Goal: Book appointment/travel/reservation

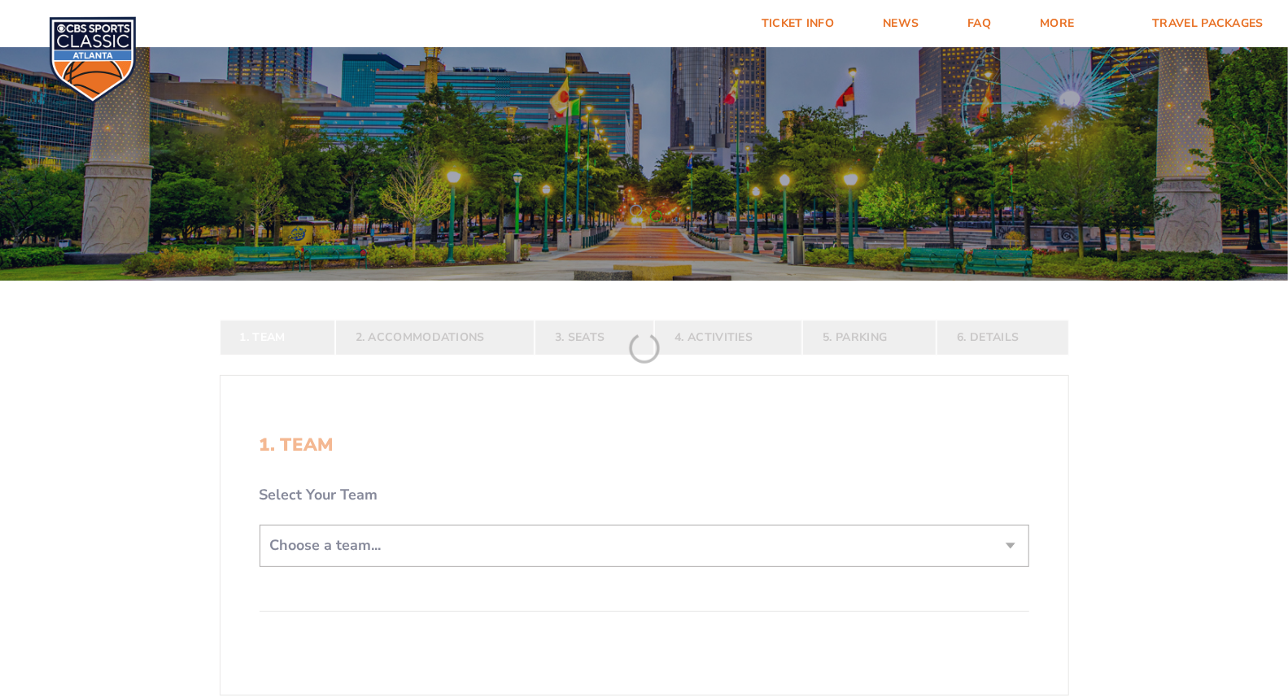
scroll to position [181, 0]
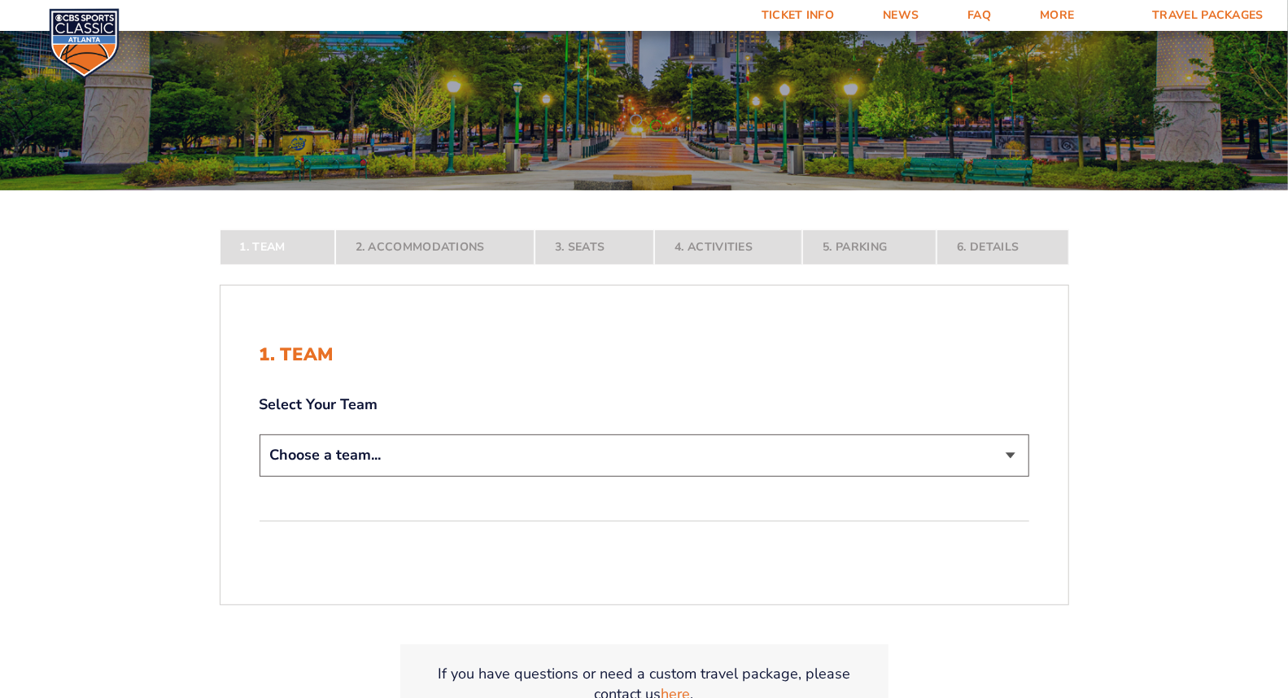
click at [694, 473] on select "Choose a team... [US_STATE] Wildcats [US_STATE] State Buckeyes [US_STATE] Tar H…" at bounding box center [645, 454] width 770 height 41
select select "12756"
click at [260, 476] on select "Choose a team... [US_STATE] Wildcats [US_STATE] State Buckeyes [US_STATE] Tar H…" at bounding box center [645, 454] width 770 height 41
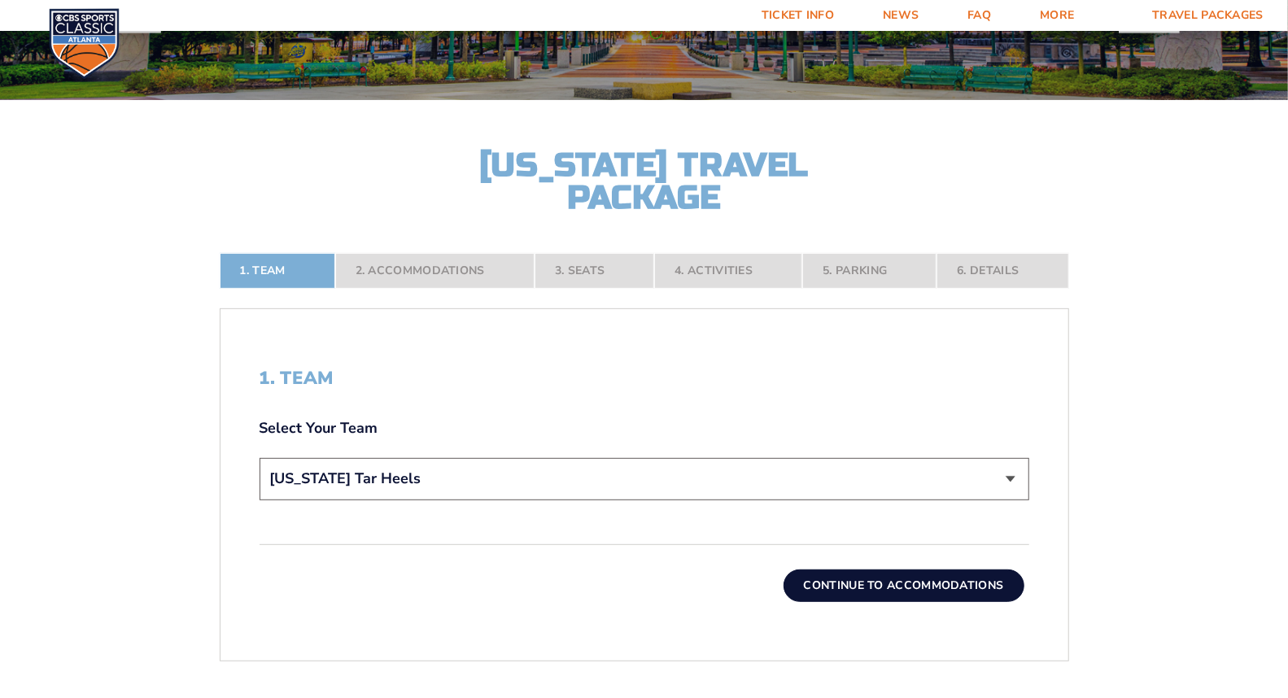
scroll to position [361, 0]
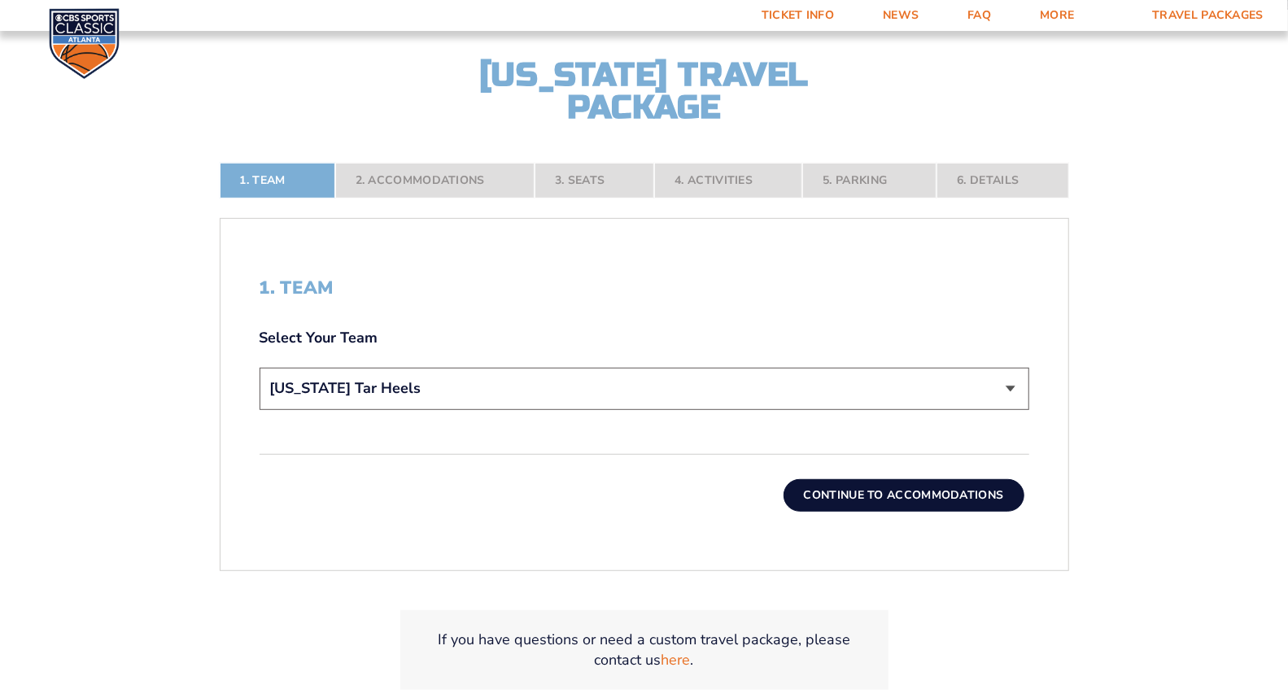
click at [864, 488] on button "Continue To Accommodations" at bounding box center [903, 495] width 241 height 33
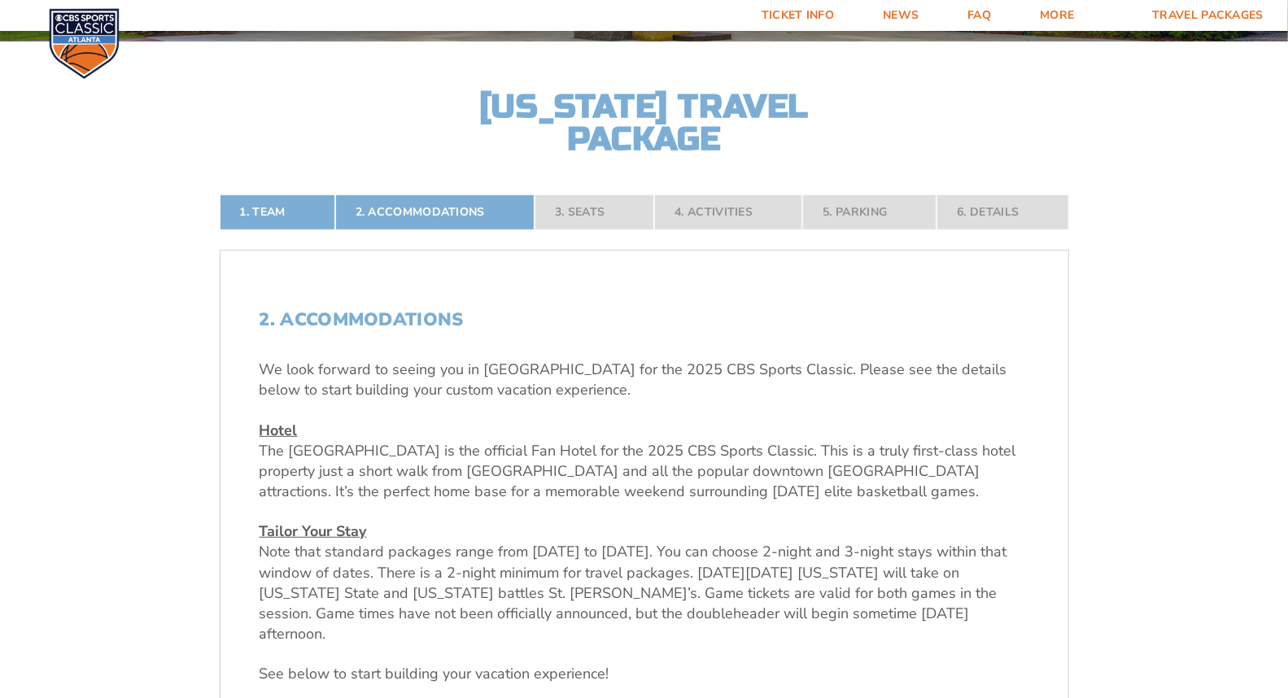
scroll to position [600, 0]
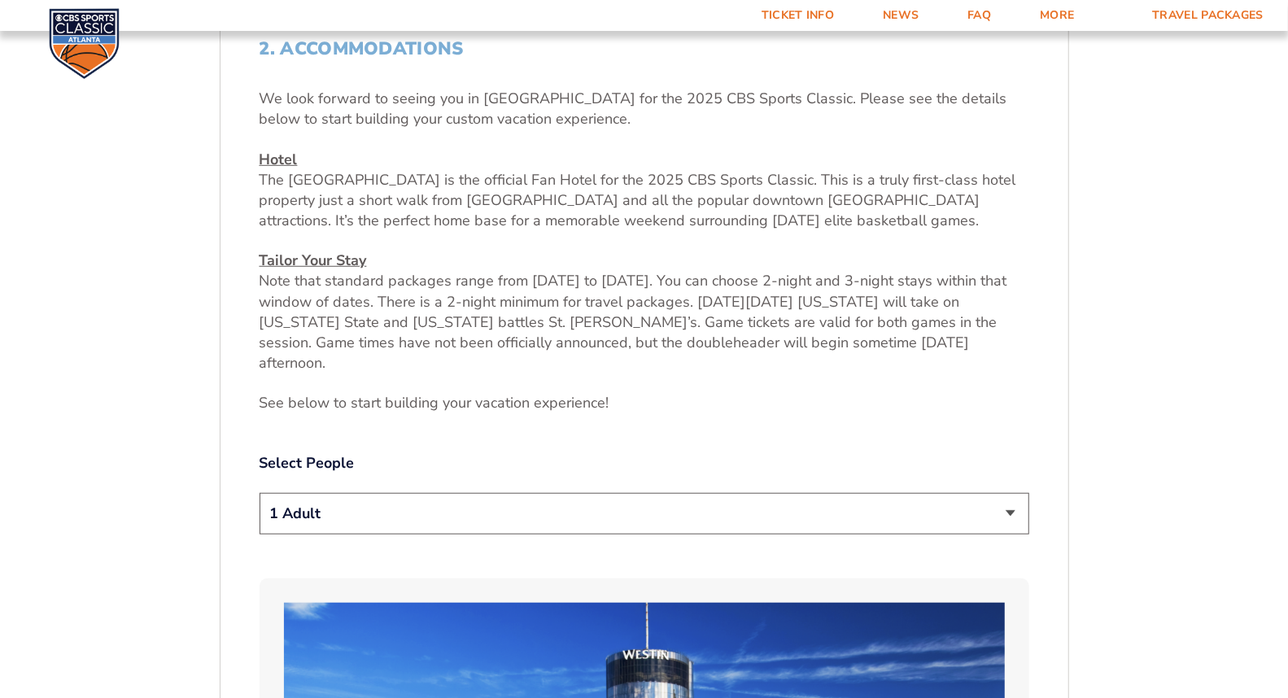
click at [663, 500] on select "1 Adult 2 Adults 3 Adults 4 Adults 2 Adults + 1 Child 2 Adults + 2 Children 2 A…" at bounding box center [645, 513] width 770 height 41
select select "3 Adults"
click at [260, 493] on select "1 Adult 2 Adults 3 Adults 4 Adults 2 Adults + 1 Child 2 Adults + 2 Children 2 A…" at bounding box center [645, 513] width 770 height 41
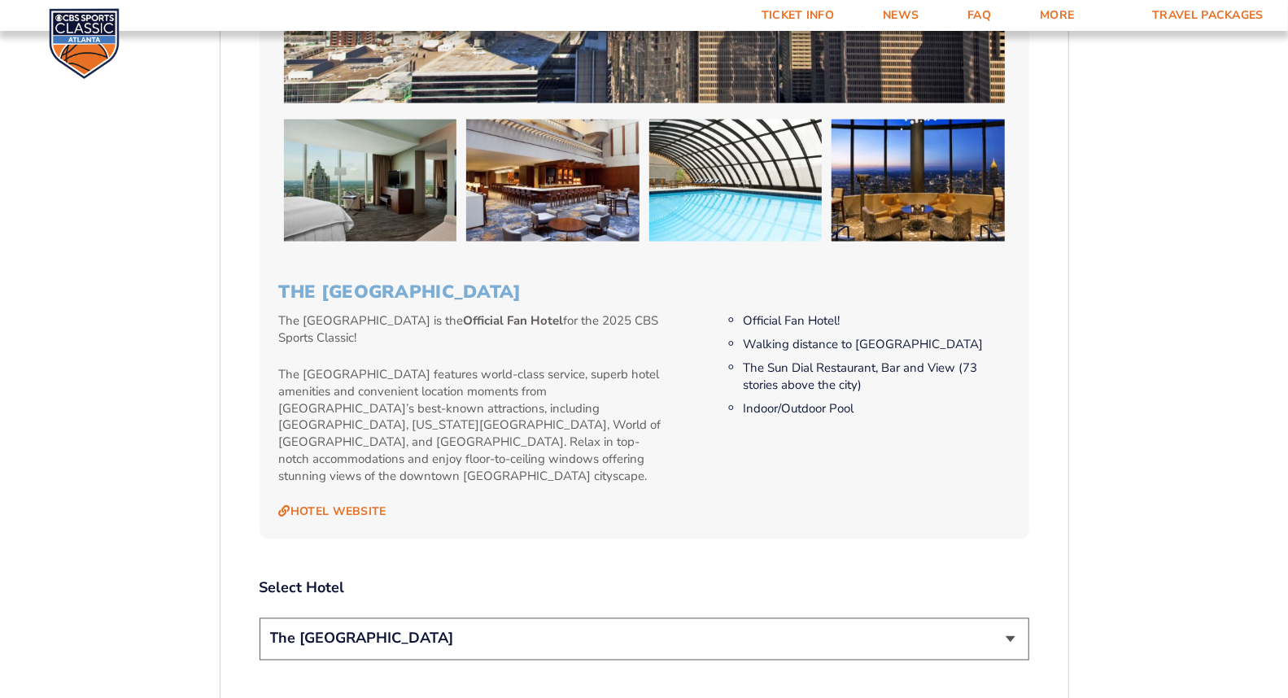
scroll to position [1776, 0]
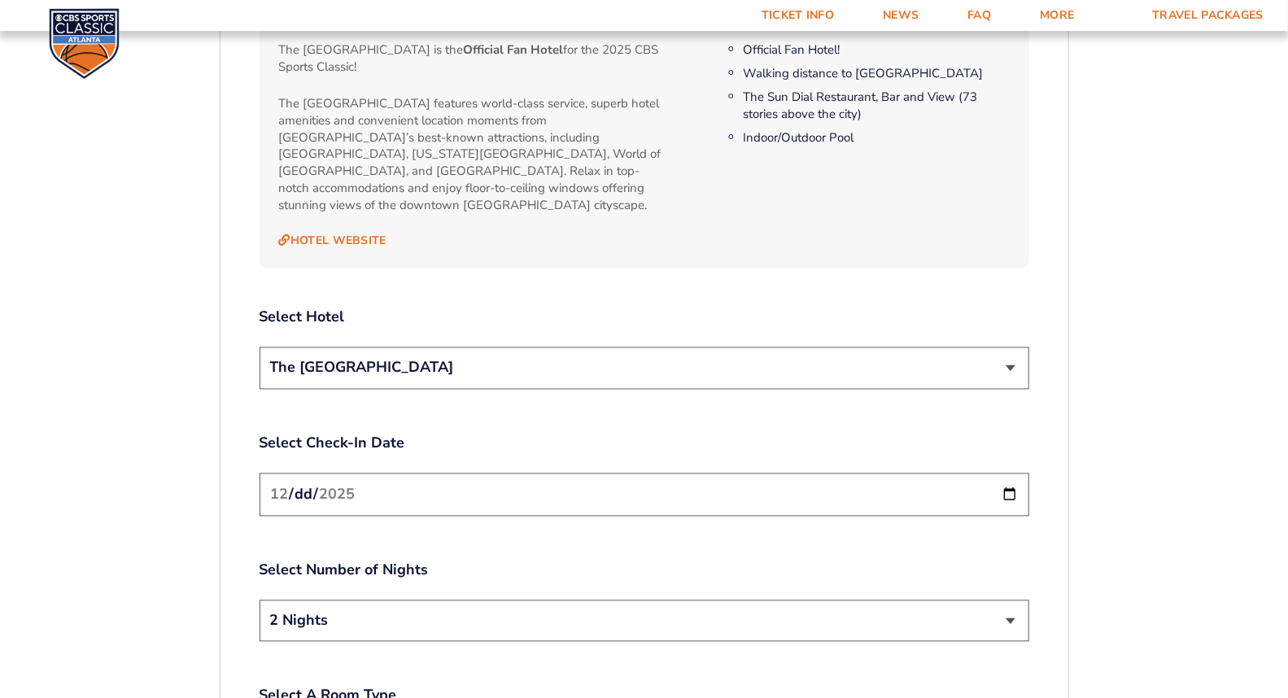
click at [491, 473] on input "[DATE]" at bounding box center [645, 494] width 770 height 43
click at [1001, 473] on input "[DATE]" at bounding box center [645, 494] width 770 height 43
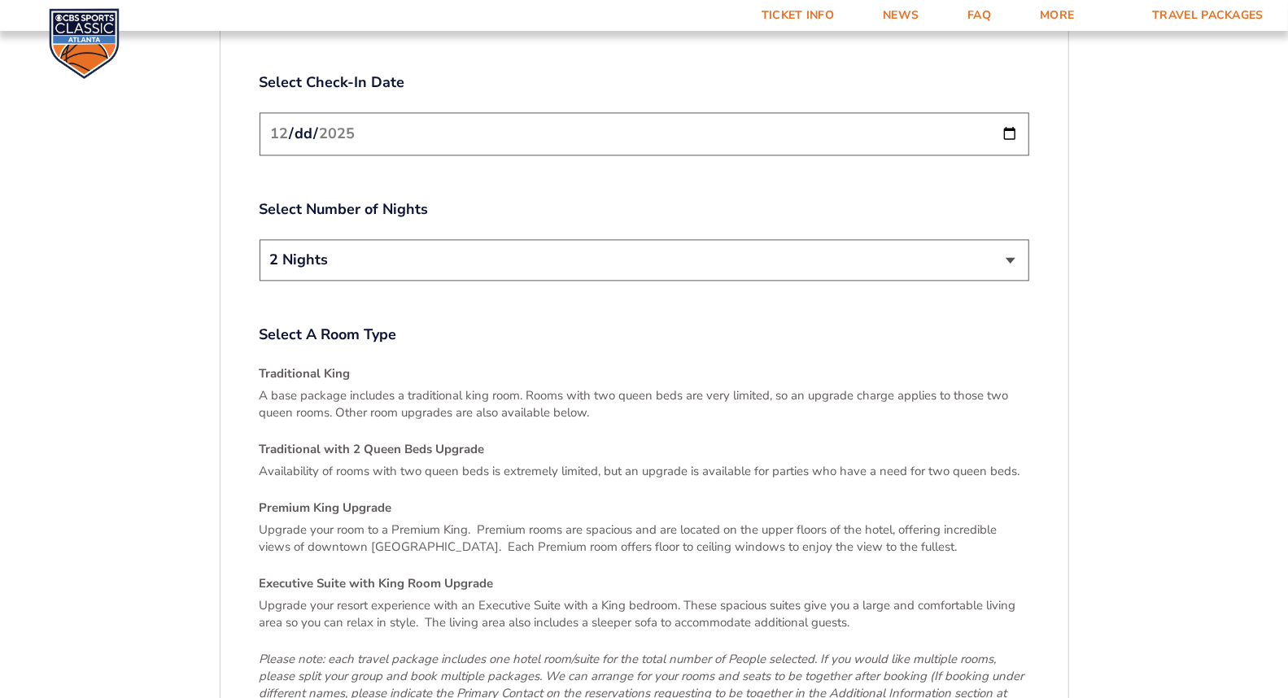
scroll to position [2319, 0]
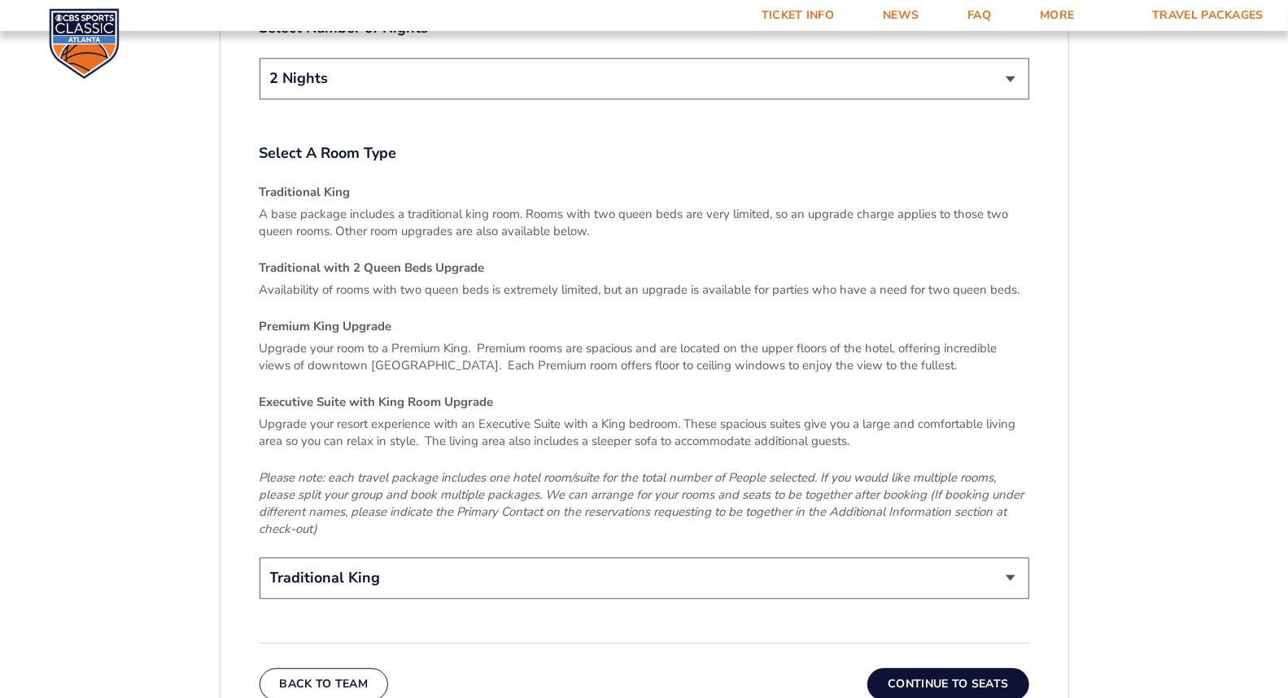
click at [453, 557] on select "Traditional King Traditional with 2 Queen Beds Upgrade (+$45 per night) Premium…" at bounding box center [645, 577] width 770 height 41
select select "Traditional with 2 Queen Beds Upgrade"
click at [260, 557] on select "Traditional King Traditional with 2 Queen Beds Upgrade (+$45 per night) Premium…" at bounding box center [645, 577] width 770 height 41
click at [942, 668] on button "Continue To Seats" at bounding box center [947, 684] width 161 height 33
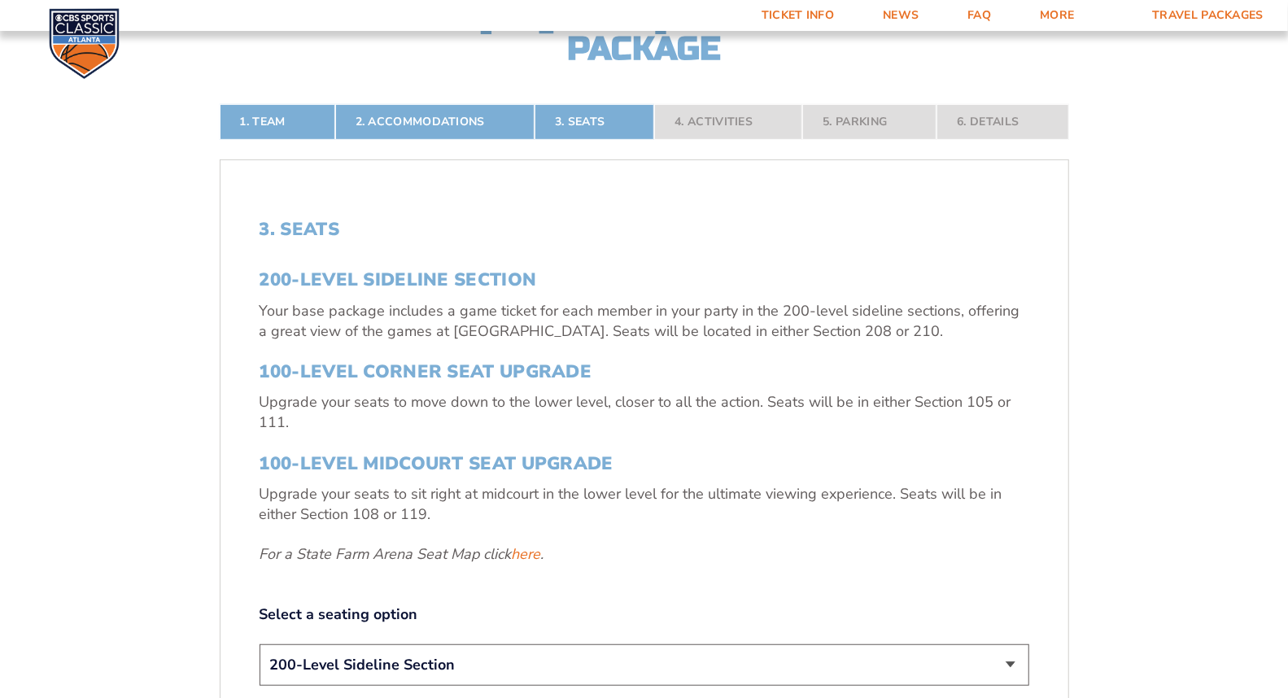
scroll to position [691, 0]
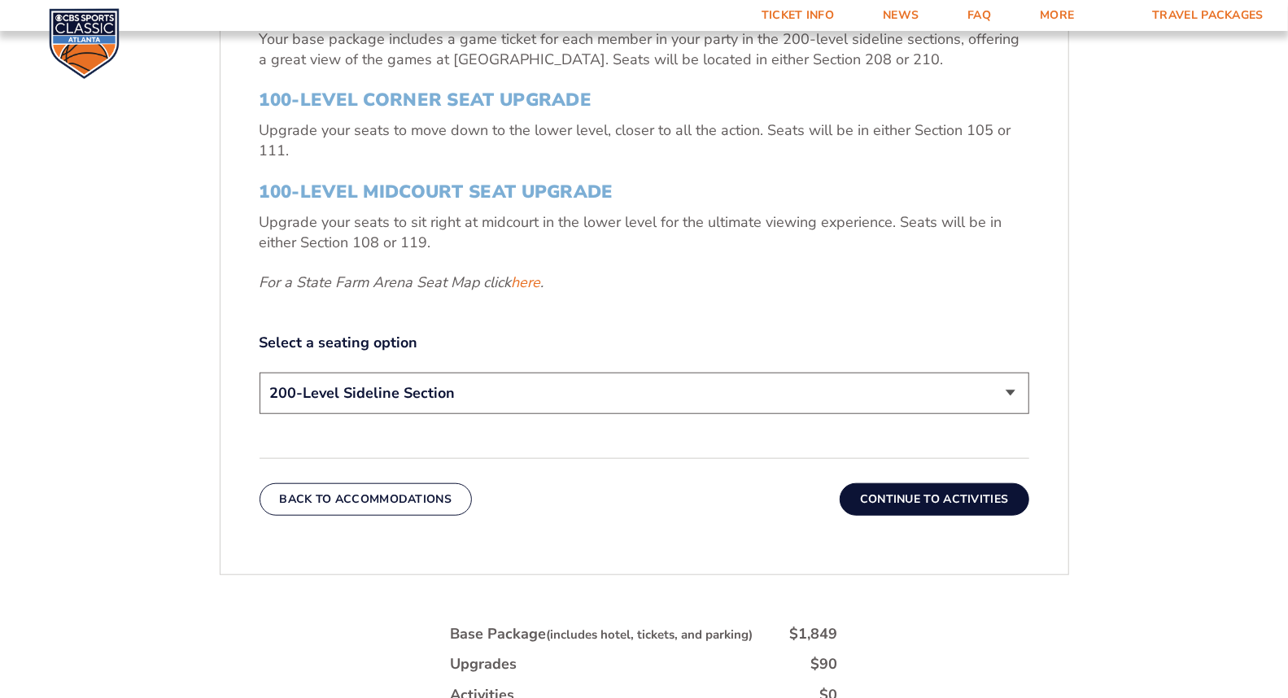
click at [491, 396] on select "200-Level Sideline Section 100-Level Corner Seat Upgrade (+$120 per person) 100…" at bounding box center [645, 393] width 770 height 41
select select "100-Level Corner Seat Upgrade"
click at [260, 373] on select "200-Level Sideline Section 100-Level Corner Seat Upgrade (+$120 per person) 100…" at bounding box center [645, 393] width 770 height 41
click at [738, 466] on div "Back To Accommodations Continue To Activities" at bounding box center [645, 487] width 770 height 58
